Goal: Communication & Community: Answer question/provide support

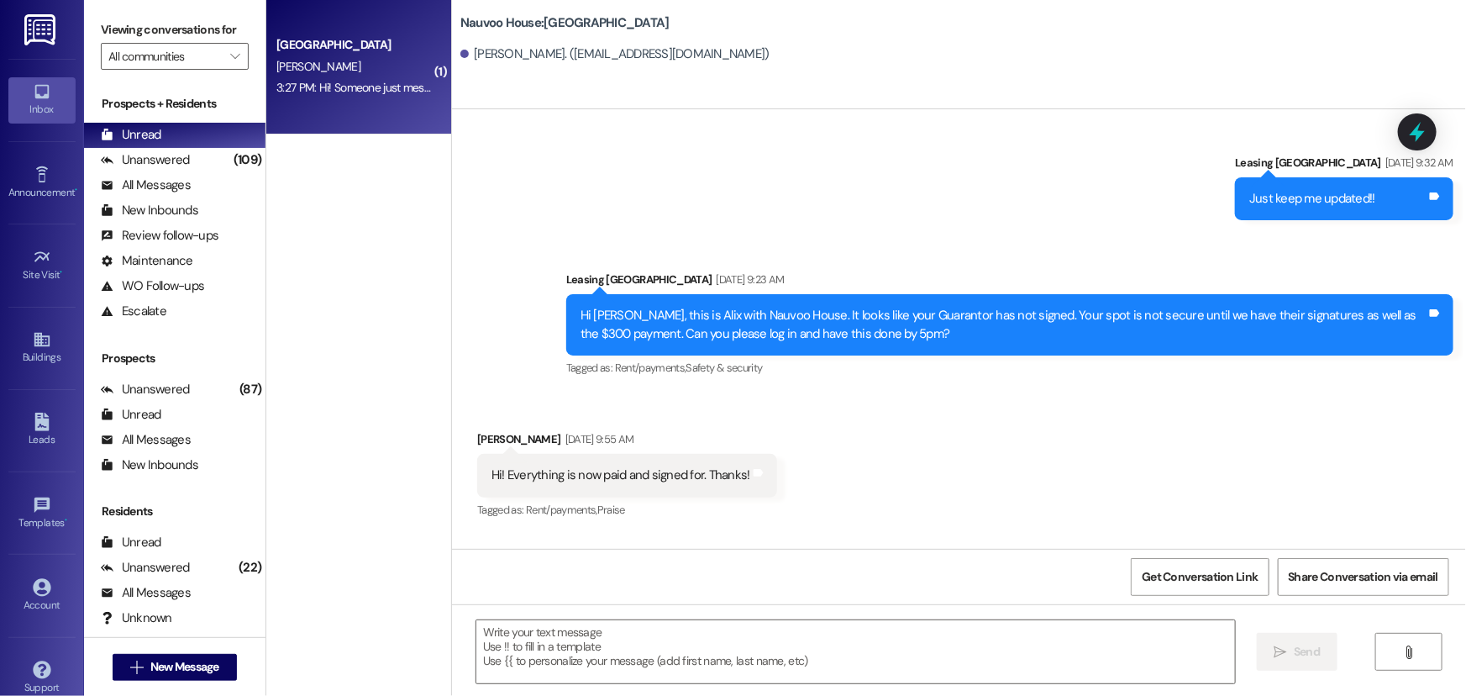
scroll to position [3747, 0]
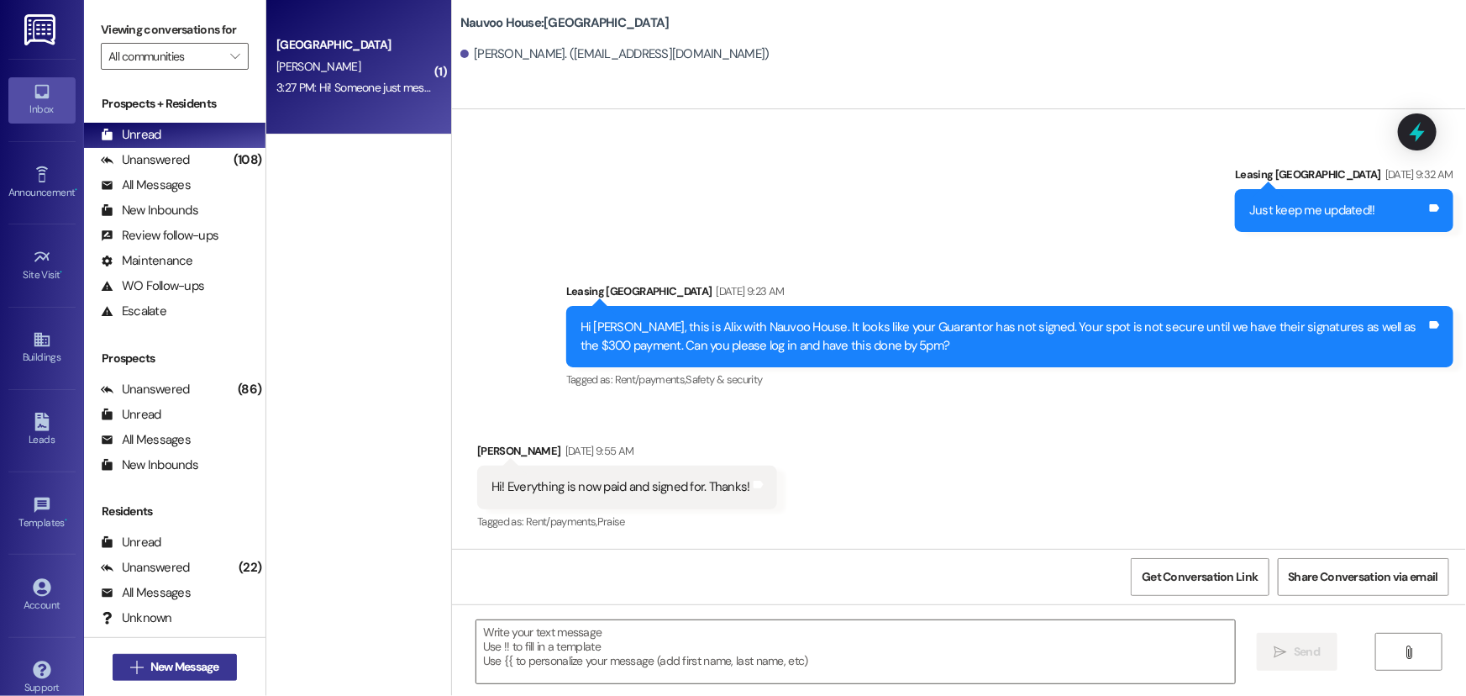
click at [197, 665] on span "New Message" at bounding box center [184, 667] width 69 height 18
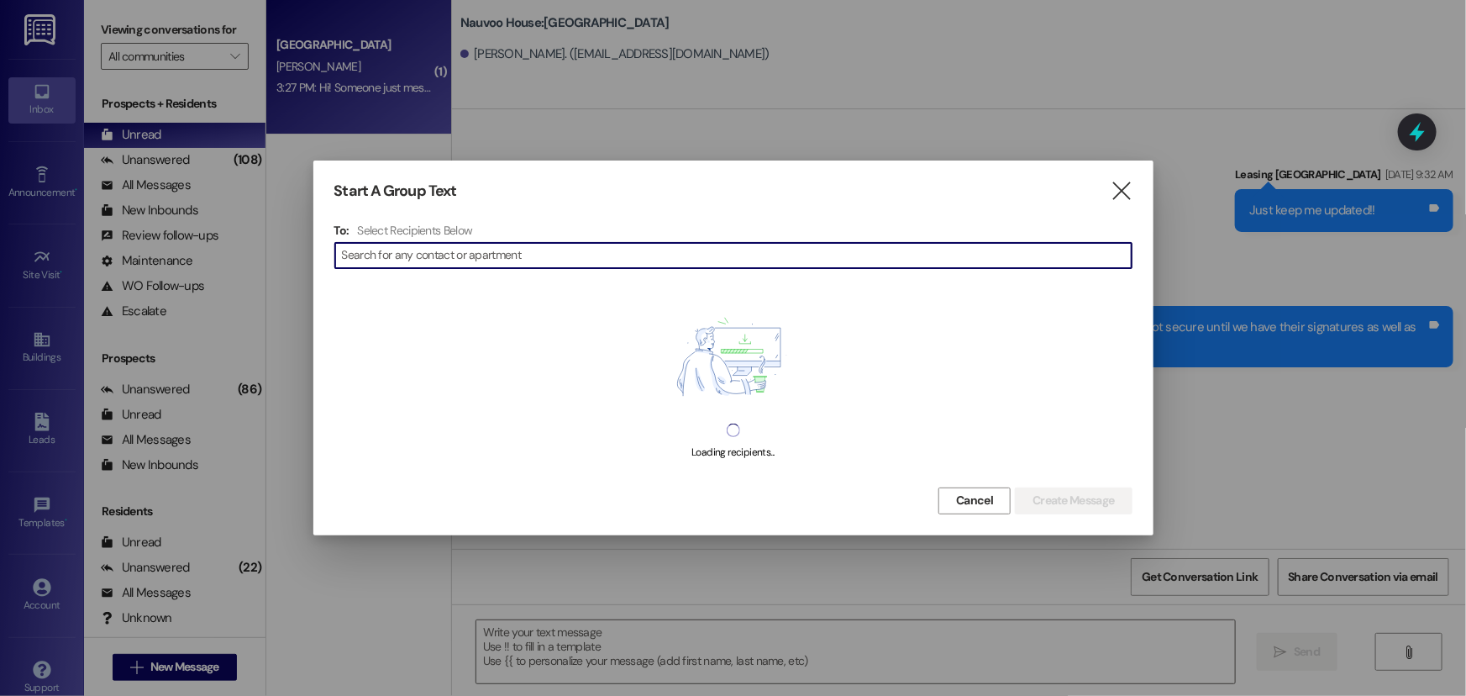
click at [427, 244] on input at bounding box center [737, 256] width 790 height 24
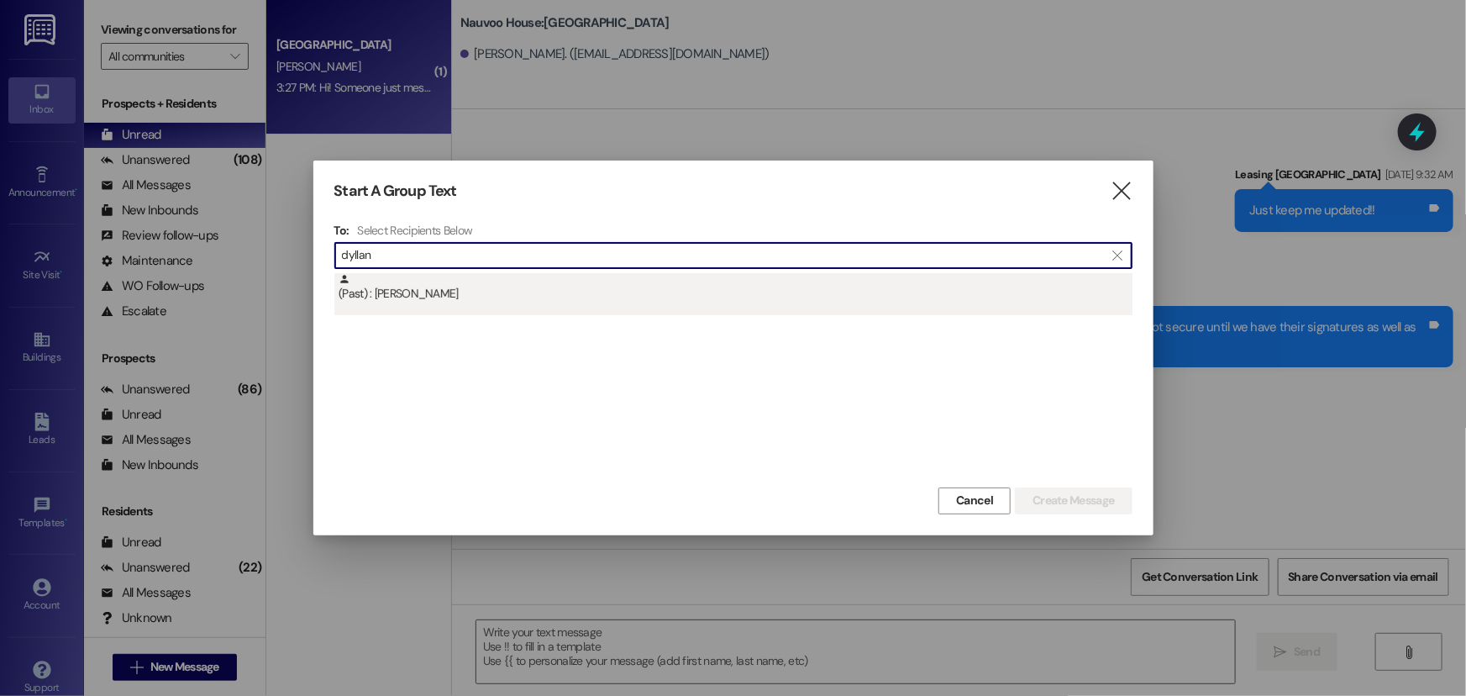
type input "dyllan"
click at [423, 285] on div "(Past) : [PERSON_NAME]" at bounding box center [736, 287] width 794 height 29
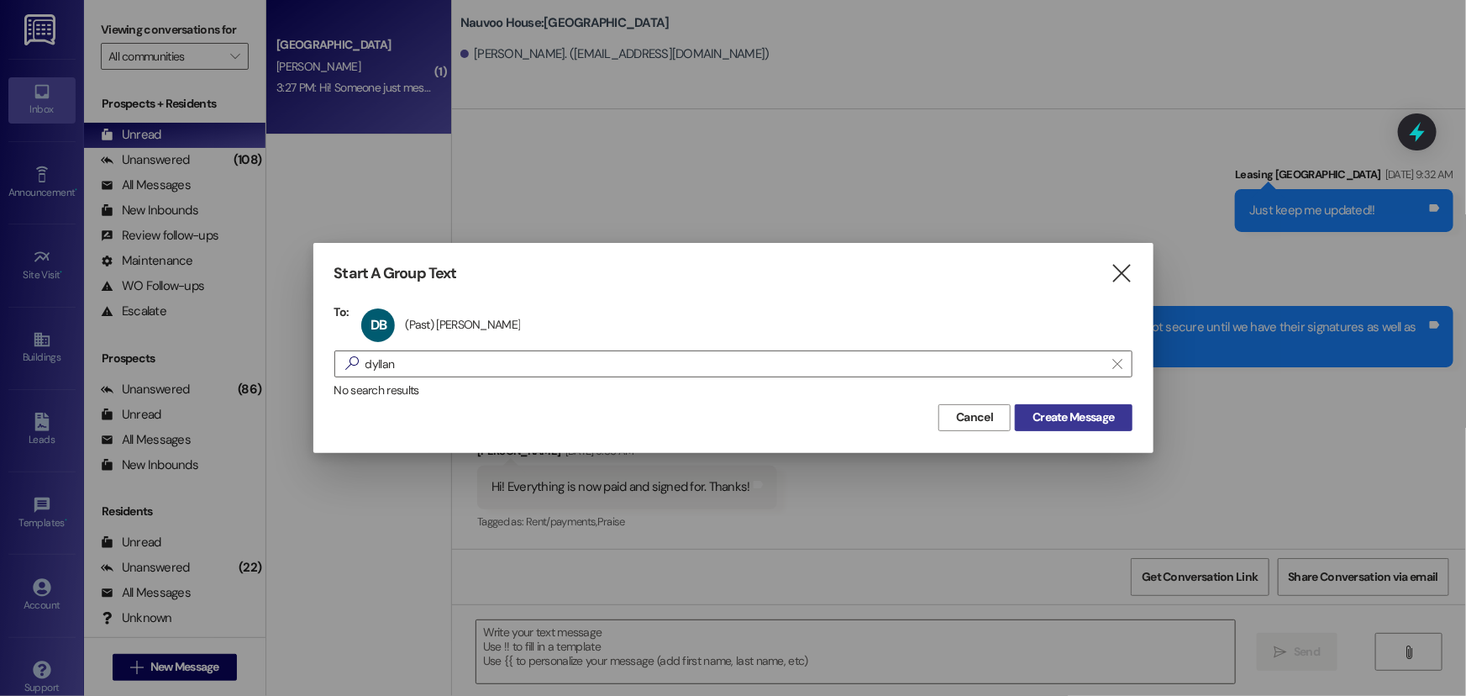
click at [1022, 407] on button "Create Message" at bounding box center [1073, 417] width 117 height 27
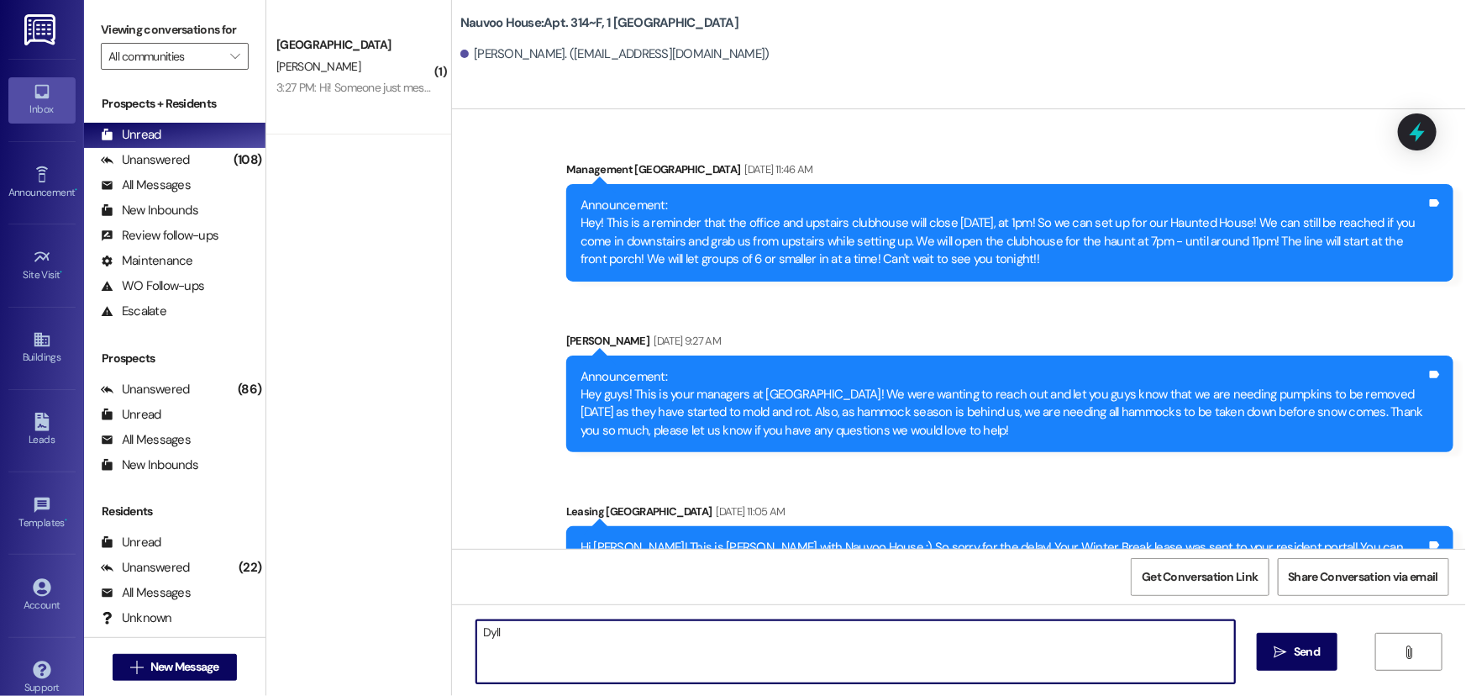
scroll to position [99962, 0]
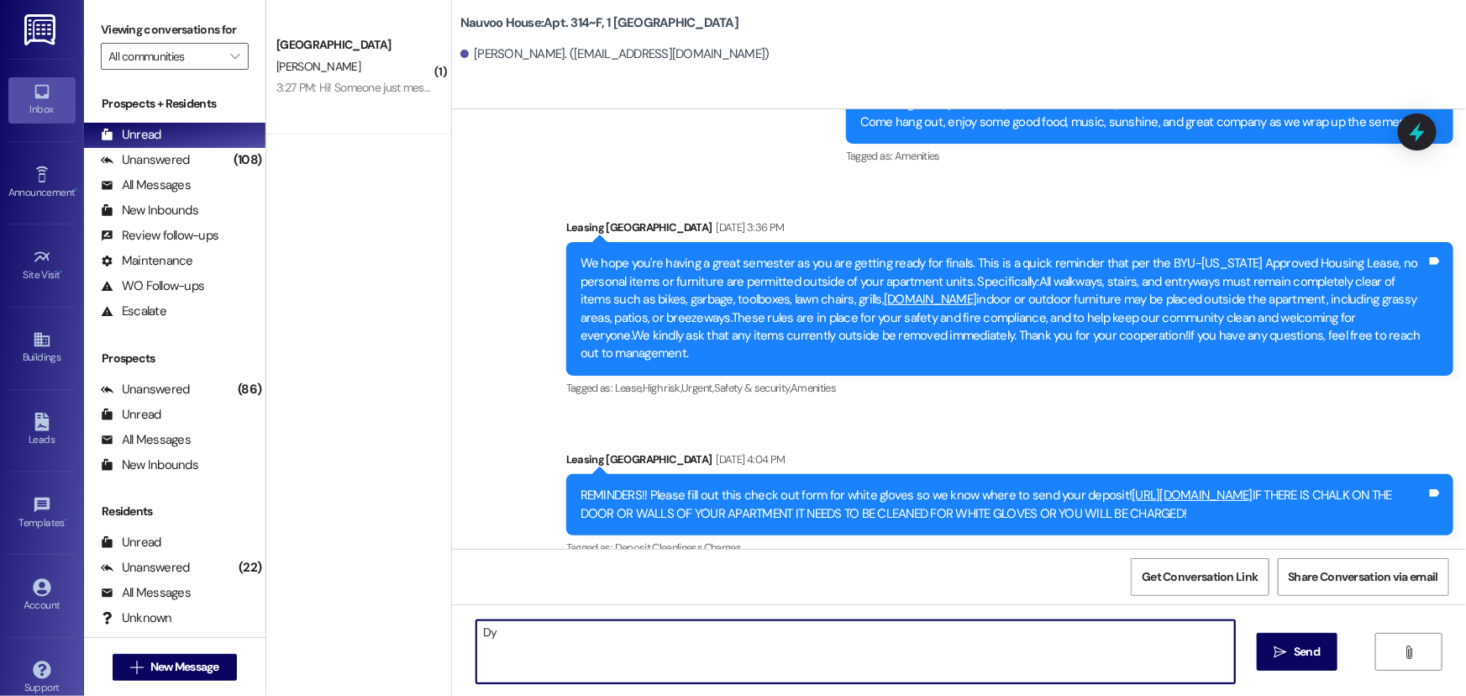
type textarea "D"
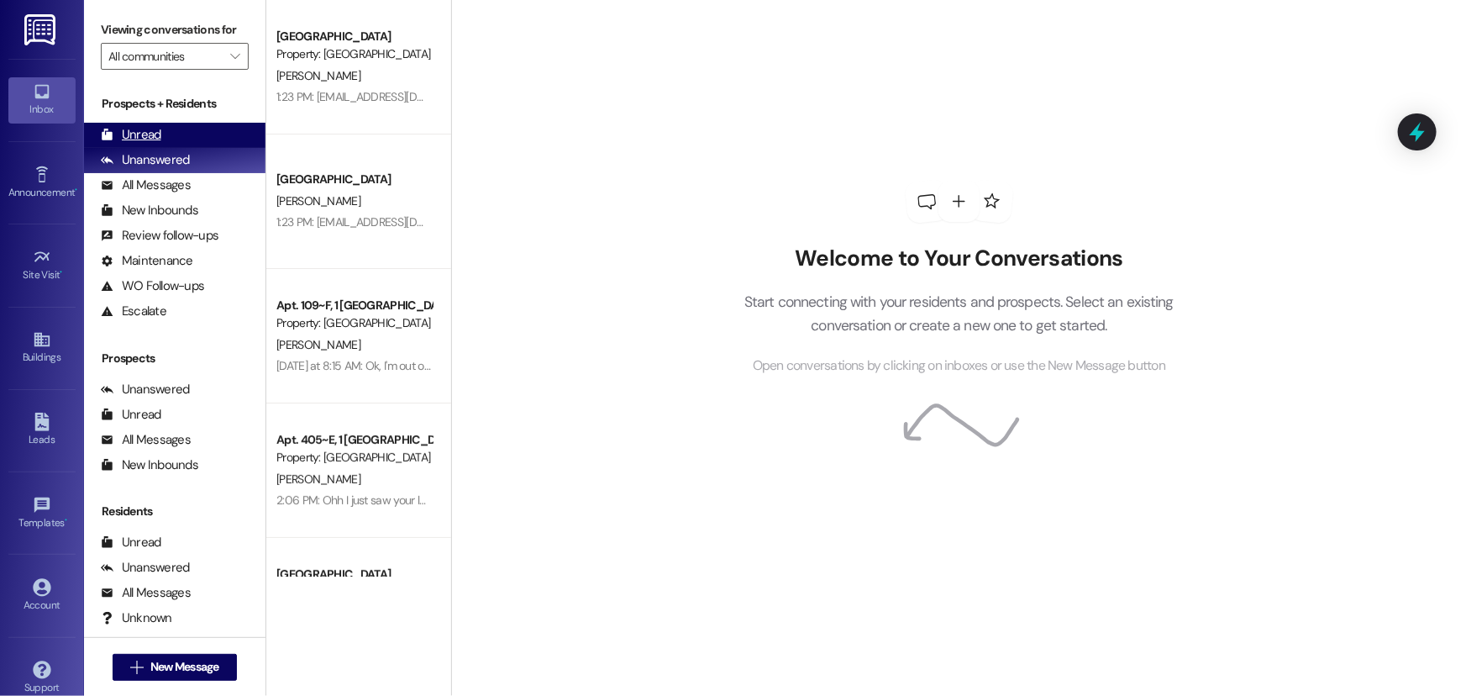
click at [135, 129] on div "Unread" at bounding box center [131, 135] width 60 height 18
